Goal: Entertainment & Leisure: Consume media (video, audio)

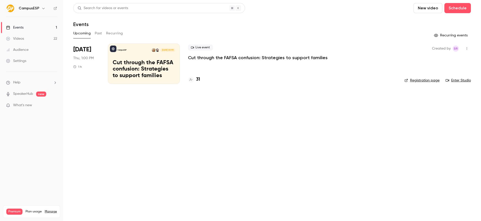
click at [96, 34] on button "Past" at bounding box center [98, 33] width 7 height 8
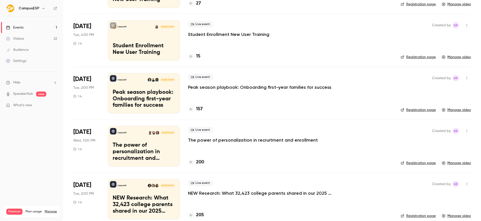
scroll to position [504, 0]
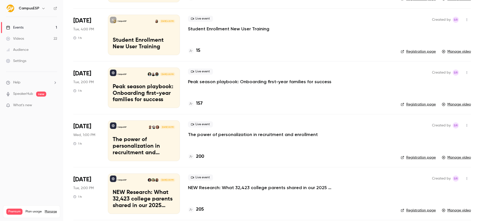
click at [297, 134] on p "The power of personalization in recruitment and enrollment" at bounding box center [253, 134] width 130 height 6
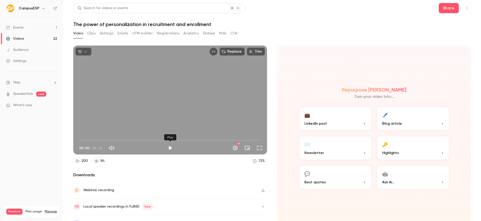
click at [173, 148] on button "Play" at bounding box center [170, 148] width 10 height 10
drag, startPoint x: 79, startPoint y: 141, endPoint x: 100, endPoint y: 142, distance: 21.0
click at [100, 141] on span "06:22" at bounding box center [100, 140] width 2 height 2
drag, startPoint x: 99, startPoint y: 140, endPoint x: 107, endPoint y: 140, distance: 7.8
click at [107, 140] on span "08:43" at bounding box center [108, 140] width 2 height 2
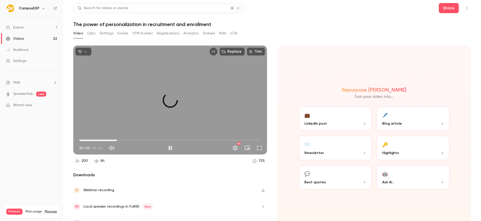
drag, startPoint x: 107, startPoint y: 141, endPoint x: 119, endPoint y: 141, distance: 11.6
click at [118, 141] on span "11:43" at bounding box center [117, 140] width 2 height 2
drag, startPoint x: 119, startPoint y: 141, endPoint x: 150, endPoint y: 142, distance: 30.3
click at [150, 141] on span "21:56" at bounding box center [150, 140] width 2 height 2
drag, startPoint x: 151, startPoint y: 140, endPoint x: 215, endPoint y: 142, distance: 64.7
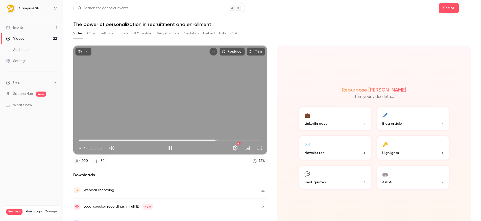
click at [215, 141] on span "42:23" at bounding box center [216, 140] width 2 height 2
drag, startPoint x: 215, startPoint y: 141, endPoint x: 212, endPoint y: 141, distance: 3.3
click at [212, 141] on span "41:21" at bounding box center [212, 140] width 2 height 2
click at [220, 140] on span "41:28" at bounding box center [170, 140] width 182 height 8
click at [223, 140] on span "44:54" at bounding box center [170, 140] width 182 height 8
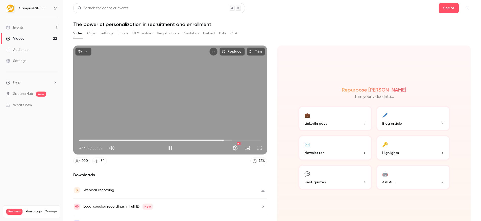
click at [227, 140] on span "45:02" at bounding box center [170, 140] width 182 height 8
click at [233, 140] on span "46:16" at bounding box center [170, 140] width 182 height 8
click at [237, 141] on span "48:59" at bounding box center [170, 140] width 182 height 8
click at [240, 140] on span "49:55" at bounding box center [170, 140] width 182 height 8
click at [243, 140] on span "51:02" at bounding box center [170, 140] width 182 height 8
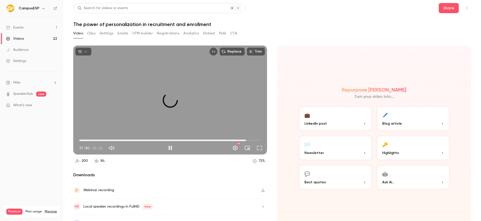
click at [246, 140] on span "51:53" at bounding box center [170, 140] width 182 height 8
click at [250, 140] on span "53:18" at bounding box center [170, 140] width 182 height 8
click at [171, 149] on button "Pause" at bounding box center [170, 148] width 10 height 10
drag, startPoint x: 124, startPoint y: 140, endPoint x: 81, endPoint y: 141, distance: 43.5
click at [81, 141] on span "00:33" at bounding box center [170, 140] width 182 height 8
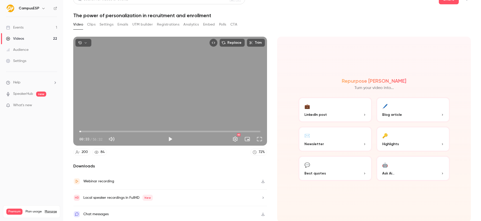
scroll to position [10, 0]
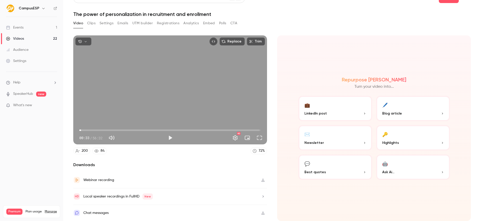
click at [85, 131] on span "00:33" at bounding box center [170, 130] width 182 height 8
click at [166, 139] on button "Play" at bounding box center [170, 138] width 10 height 10
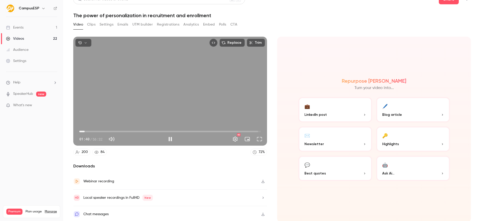
click at [88, 132] on span "01:40" at bounding box center [170, 131] width 182 height 8
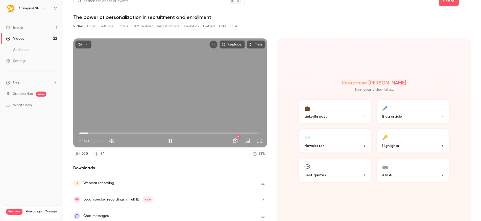
click at [92, 134] on span "02:41" at bounding box center [170, 133] width 182 height 8
click at [88, 133] on span "03:57" at bounding box center [170, 133] width 182 height 8
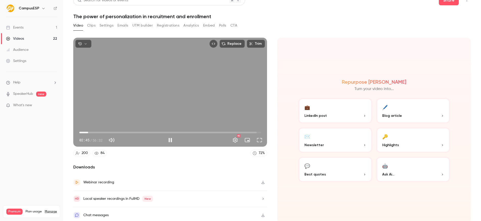
click at [91, 133] on span "02:45" at bounding box center [170, 132] width 182 height 8
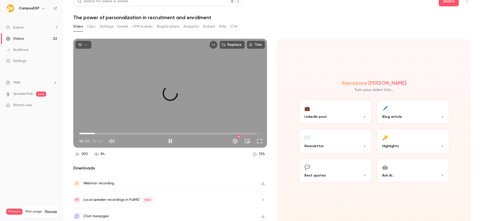
click at [95, 133] on span "04:52" at bounding box center [170, 133] width 182 height 8
click at [99, 133] on span "04:53" at bounding box center [170, 133] width 182 height 8
click at [103, 133] on span "06:12" at bounding box center [170, 133] width 182 height 8
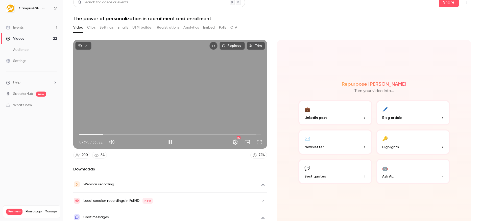
click at [106, 133] on span "07:23" at bounding box center [170, 134] width 182 height 8
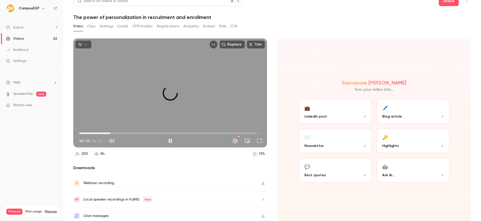
click at [110, 134] on span "09:40" at bounding box center [170, 133] width 182 height 8
click at [113, 134] on span "09:40" at bounding box center [170, 134] width 182 height 8
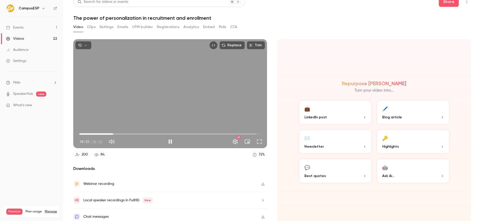
click at [119, 134] on span "10:32" at bounding box center [170, 134] width 182 height 8
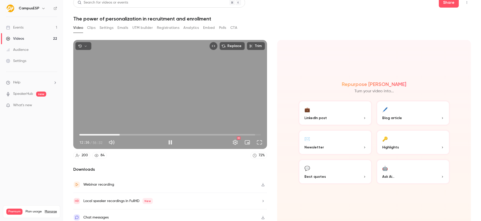
click at [124, 134] on span "12:36" at bounding box center [170, 135] width 182 height 8
click at [127, 134] on span "13:50" at bounding box center [170, 135] width 182 height 8
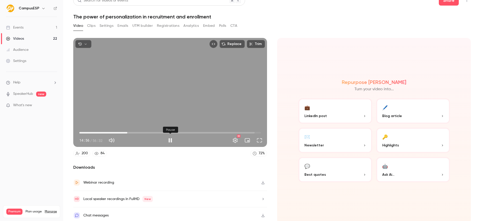
click at [171, 140] on button "Pause" at bounding box center [170, 140] width 10 height 10
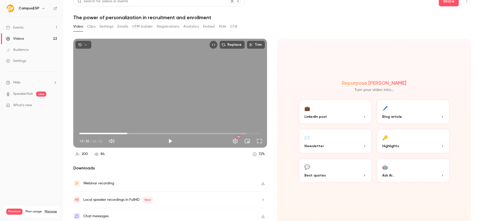
type input "*****"
